Goal: Task Accomplishment & Management: Use online tool/utility

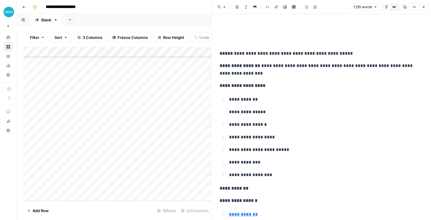
click at [171, 12] on header "**********" at bounding box center [224, 7] width 414 height 14
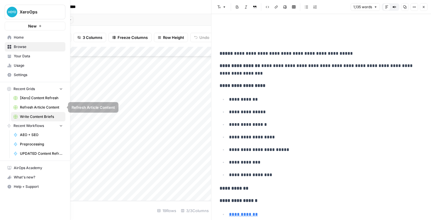
click at [48, 95] on span "[Xero] Content Refresh" at bounding box center [41, 97] width 43 height 5
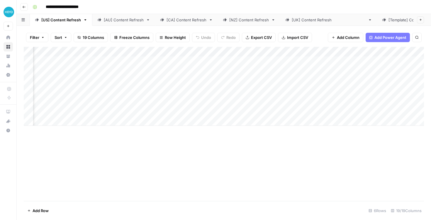
scroll to position [0, 350]
click at [233, 62] on div "Add Column" at bounding box center [224, 86] width 400 height 79
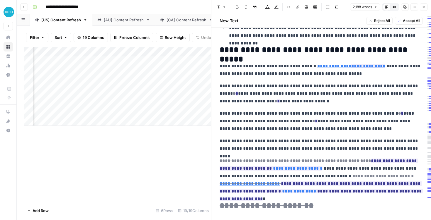
scroll to position [1320, 0]
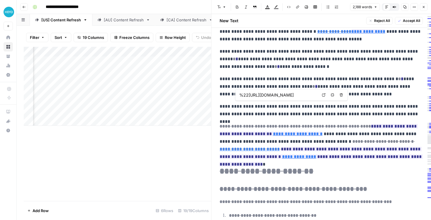
type input "%22https://www.sba.gov/business-guide/manage-your-business/manage-your-finances…"
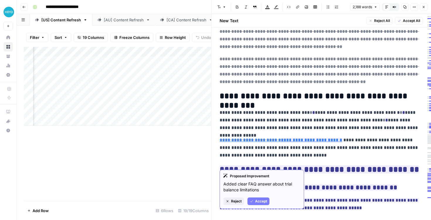
scroll to position [1767, 0]
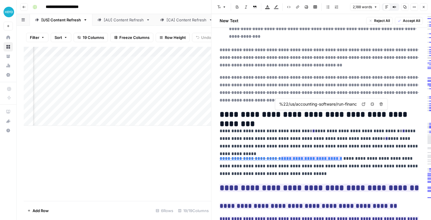
click at [300, 156] on link "**********" at bounding box center [311, 158] width 61 height 4
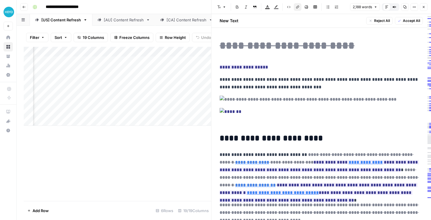
scroll to position [0, 561]
click at [81, 62] on div "Add Column" at bounding box center [117, 86] width 187 height 79
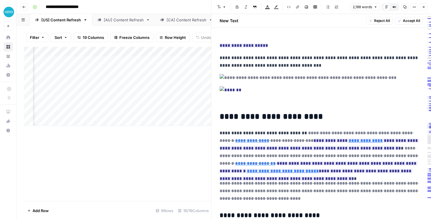
scroll to position [0, 472]
click at [108, 62] on div "Add Column" at bounding box center [117, 86] width 187 height 79
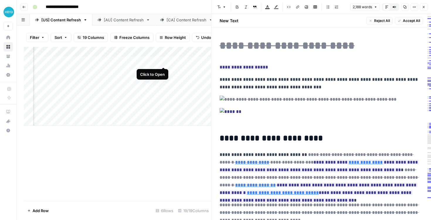
click at [164, 62] on div "Add Column" at bounding box center [117, 86] width 187 height 79
click at [158, 62] on div "Add Column" at bounding box center [117, 86] width 187 height 79
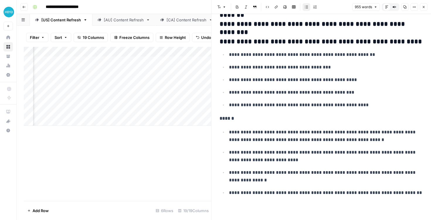
scroll to position [0, 600]
click at [156, 62] on div "Add Column" at bounding box center [117, 86] width 187 height 79
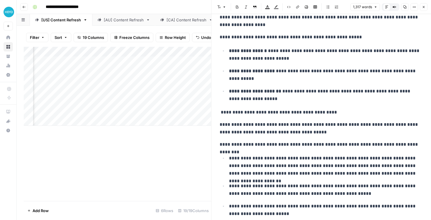
scroll to position [0, 248]
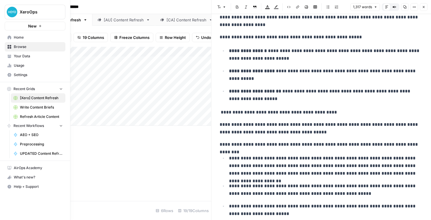
click at [15, 112] on link "Refresh Article Content" at bounding box center [38, 116] width 54 height 9
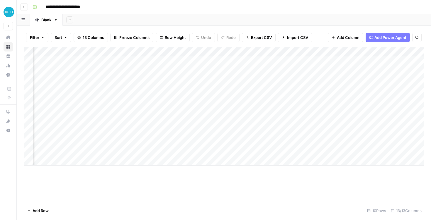
scroll to position [0, 338]
click at [146, 63] on div "Add Column" at bounding box center [224, 106] width 400 height 119
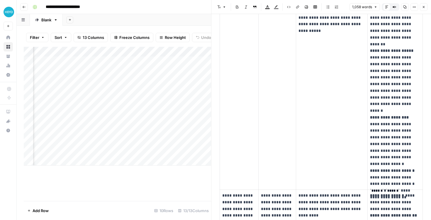
scroll to position [198, 0]
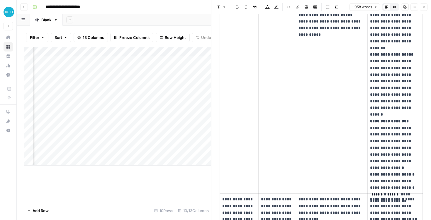
click at [146, 24] on div "Add Sheet" at bounding box center [247, 20] width 368 height 12
click at [425, 8] on button "Close" at bounding box center [423, 7] width 8 height 8
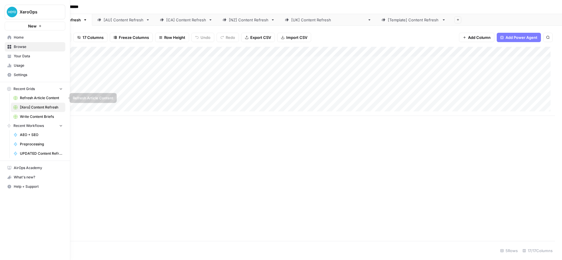
click at [19, 98] on link "Refresh Article Content" at bounding box center [38, 97] width 54 height 9
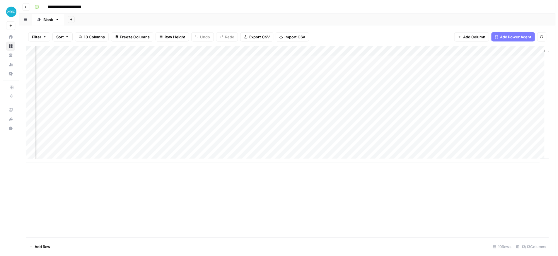
scroll to position [0, 408]
click at [314, 60] on div "Add Column" at bounding box center [290, 106] width 532 height 119
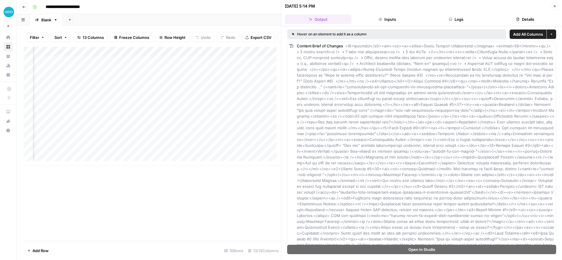
click at [194, 15] on div "Add Sheet" at bounding box center [313, 20] width 500 height 12
click at [554, 5] on icon "button" at bounding box center [555, 6] width 4 height 4
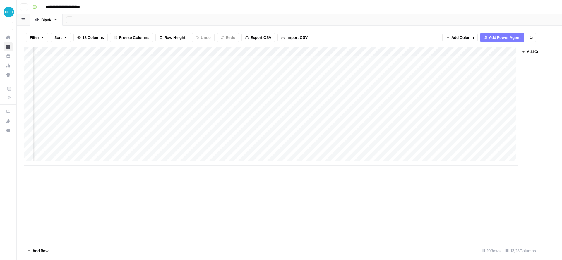
scroll to position [0, 401]
click at [372, 63] on div "Add Column" at bounding box center [290, 106] width 532 height 119
click at [393, 62] on div "Add Column" at bounding box center [290, 106] width 532 height 119
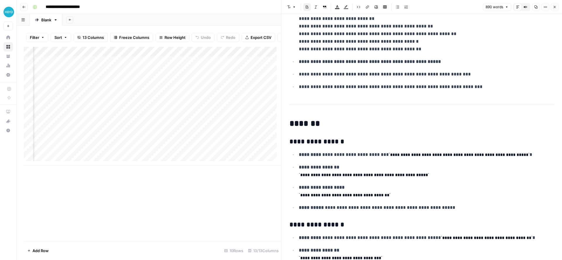
scroll to position [190, 0]
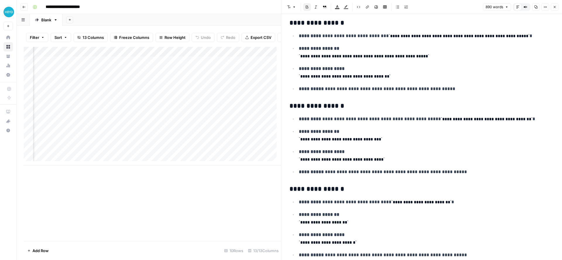
click at [183, 23] on div "Add Sheet" at bounding box center [313, 20] width 500 height 12
click at [192, 13] on header "**********" at bounding box center [290, 7] width 546 height 14
click at [555, 10] on button "Close" at bounding box center [555, 7] width 8 height 8
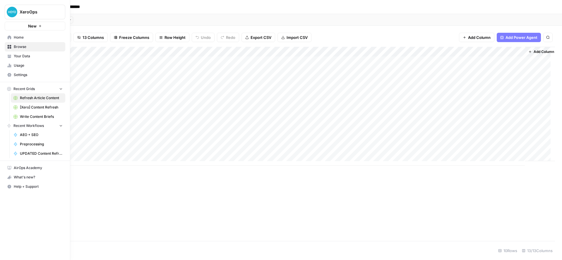
click at [22, 107] on span "[Xero] Content Refresh" at bounding box center [41, 107] width 43 height 5
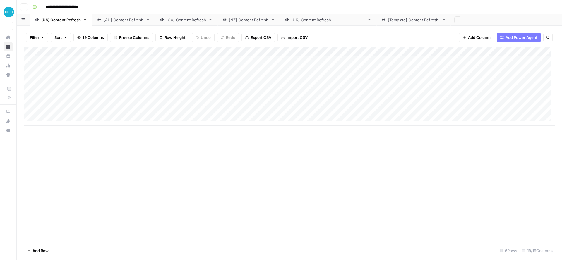
drag, startPoint x: 162, startPoint y: 184, endPoint x: 191, endPoint y: 172, distance: 31.3
click at [163, 183] on div "Add Column" at bounding box center [290, 144] width 532 height 194
click at [165, 169] on div "Add Column" at bounding box center [290, 144] width 532 height 194
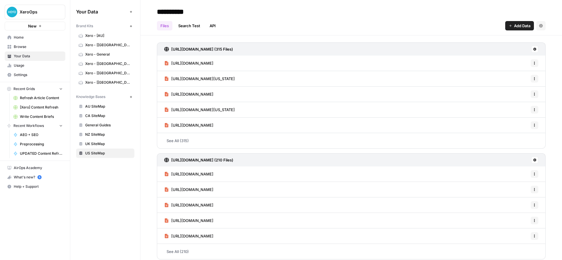
click at [23, 34] on link "Home" at bounding box center [35, 37] width 61 height 9
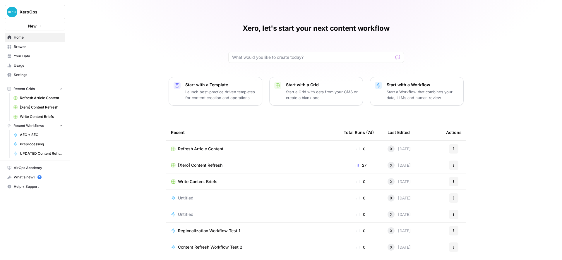
scroll to position [5, 0]
click at [455, 147] on button "Actions" at bounding box center [453, 148] width 9 height 9
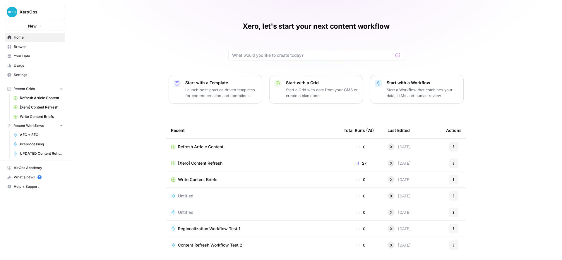
scroll to position [9, 0]
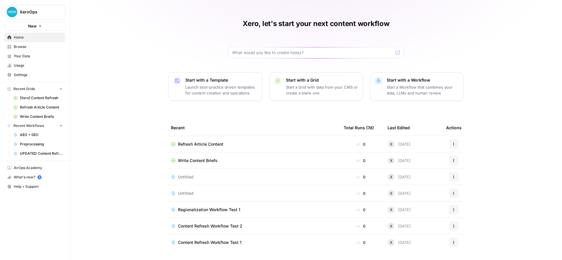
click at [43, 99] on span "[Xero] Content Refresh" at bounding box center [41, 97] width 43 height 5
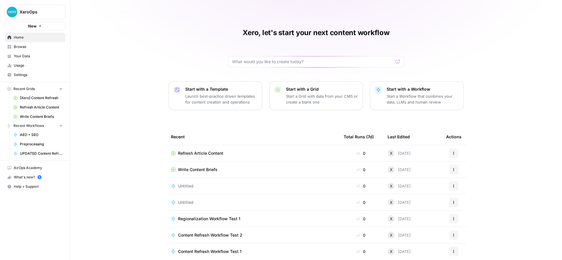
click at [234, 155] on div "Refresh Article Content" at bounding box center [252, 154] width 163 height 6
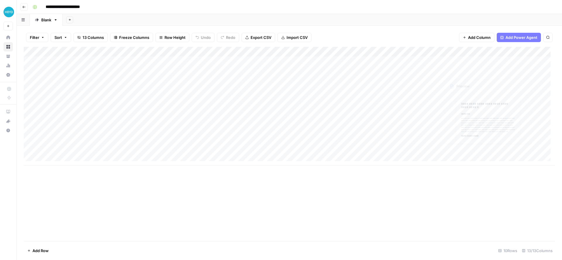
click at [450, 66] on div "Add Column" at bounding box center [290, 106] width 532 height 119
click at [479, 61] on div "Add Column" at bounding box center [290, 106] width 532 height 119
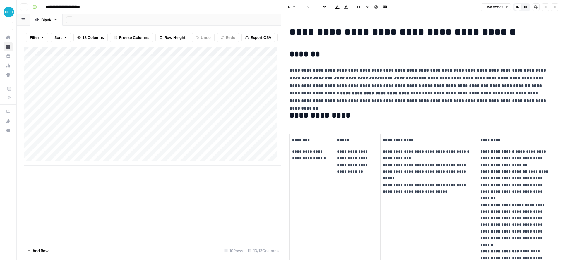
click at [554, 5] on icon "button" at bounding box center [555, 7] width 4 height 4
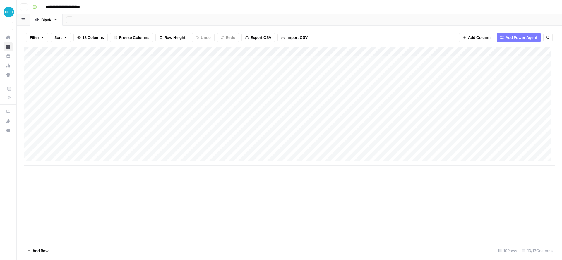
click at [214, 226] on div "Add Column" at bounding box center [290, 144] width 532 height 194
click at [383, 187] on div "Add Column" at bounding box center [290, 144] width 532 height 194
click at [245, 193] on div "Add Column" at bounding box center [290, 144] width 532 height 194
